Goal: Information Seeking & Learning: Learn about a topic

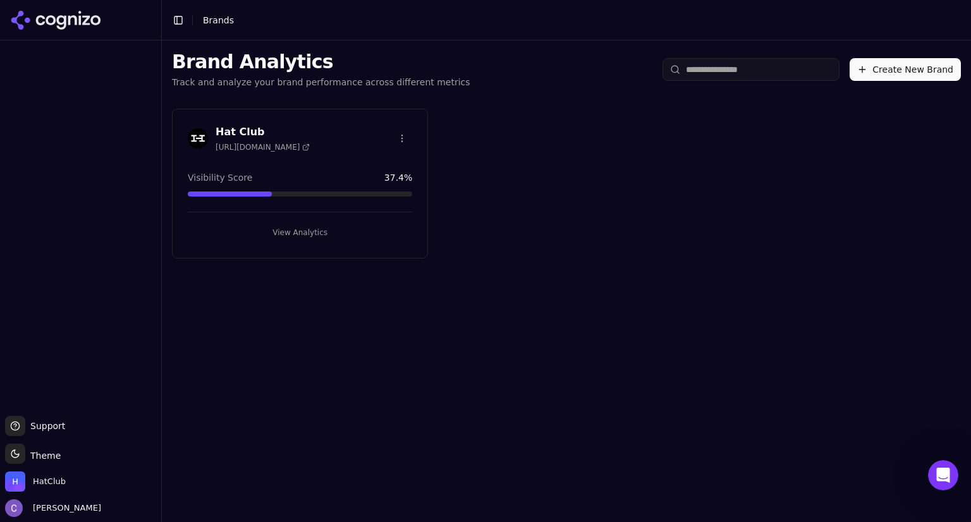
click at [293, 229] on button "View Analytics" at bounding box center [300, 232] width 224 height 20
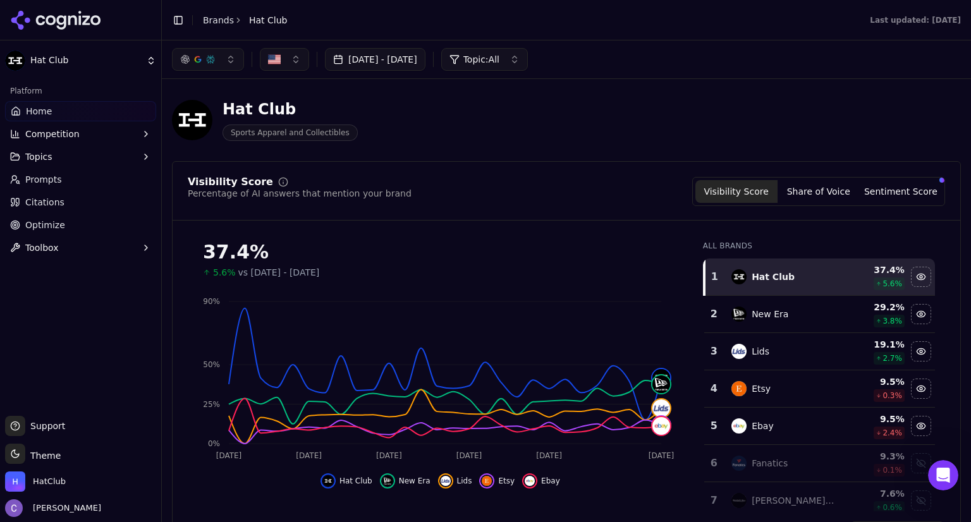
click at [39, 160] on span "Topics" at bounding box center [38, 156] width 27 height 13
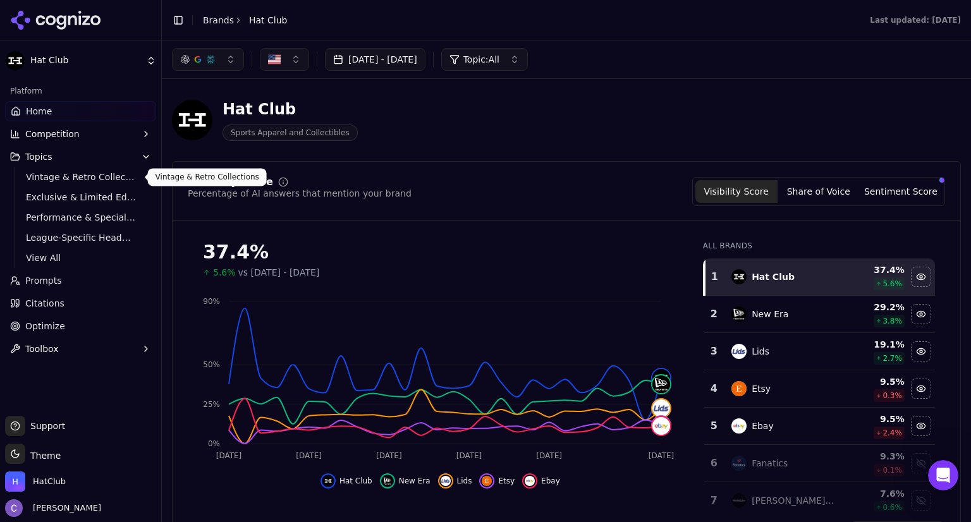
click at [68, 172] on span "Vintage & Retro Collections" at bounding box center [81, 177] width 110 height 13
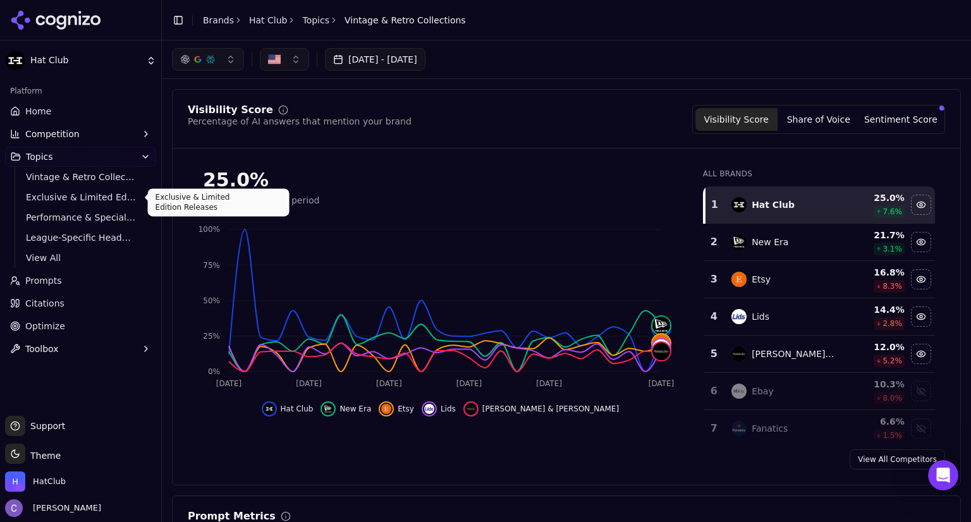
click at [67, 198] on span "Exclusive & Limited Edition Releases" at bounding box center [81, 197] width 110 height 13
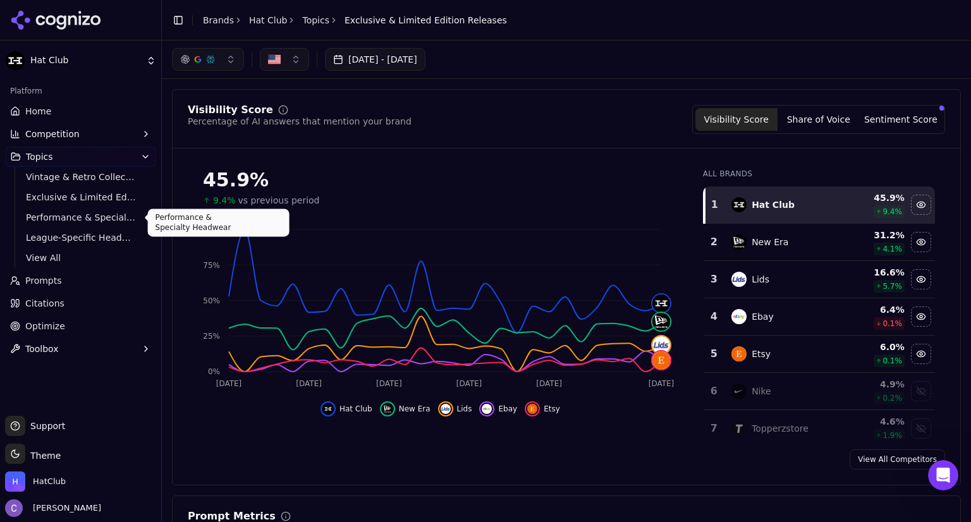
click at [58, 221] on span "Performance & Specialty Headwear" at bounding box center [81, 217] width 110 height 13
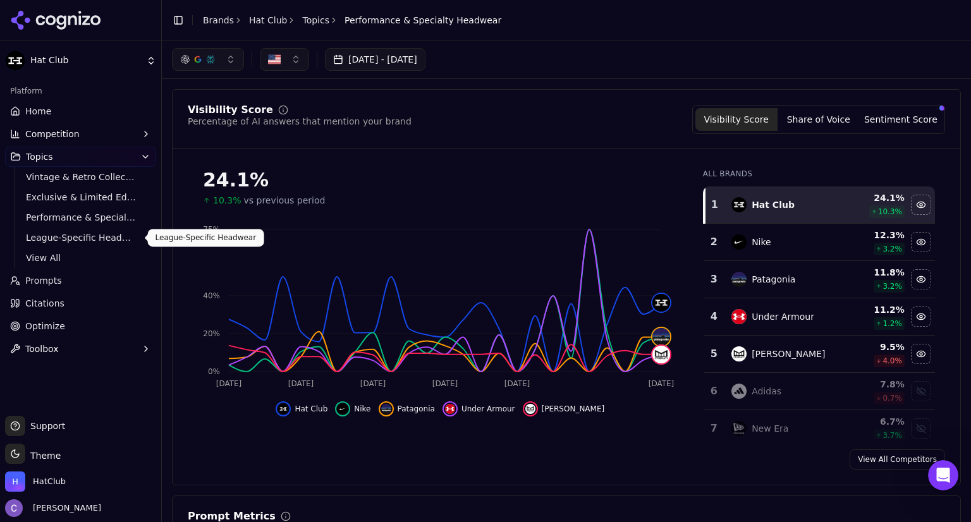
click at [104, 235] on span "League-Specific Headwear" at bounding box center [81, 237] width 110 height 13
